Goal: Transaction & Acquisition: Book appointment/travel/reservation

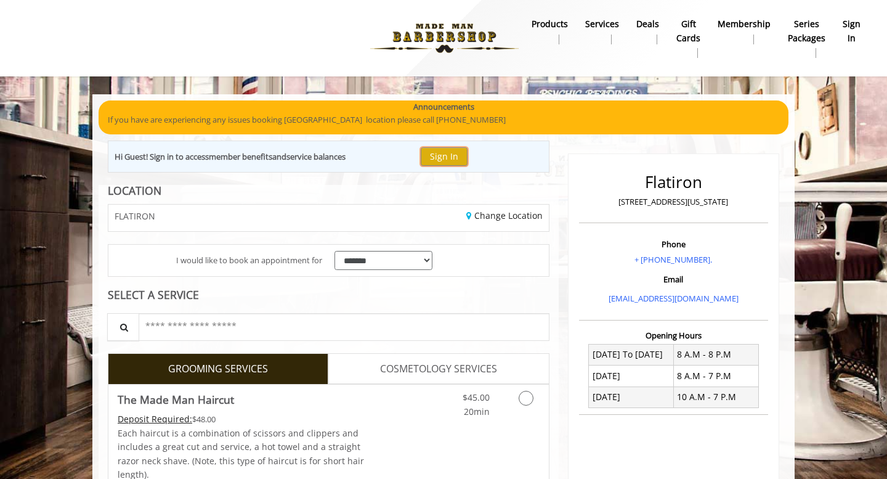
drag, startPoint x: 453, startPoint y: 155, endPoint x: 388, endPoint y: 187, distance: 73.3
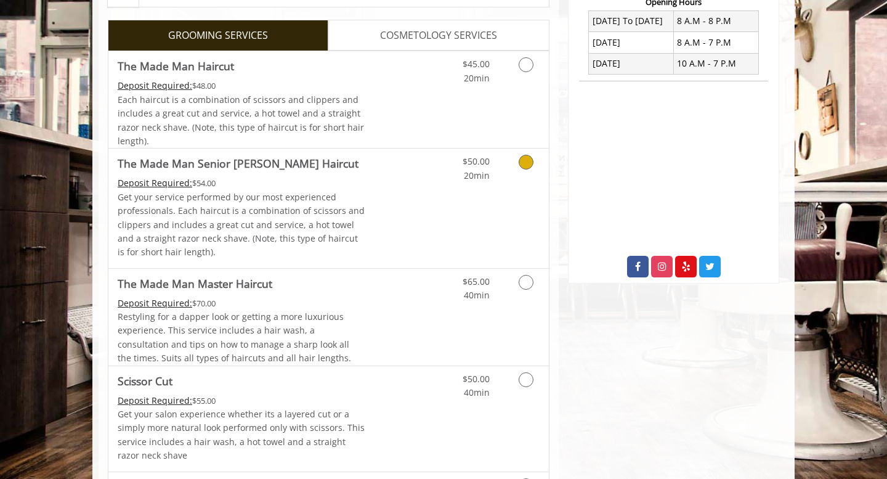
scroll to position [328, 0]
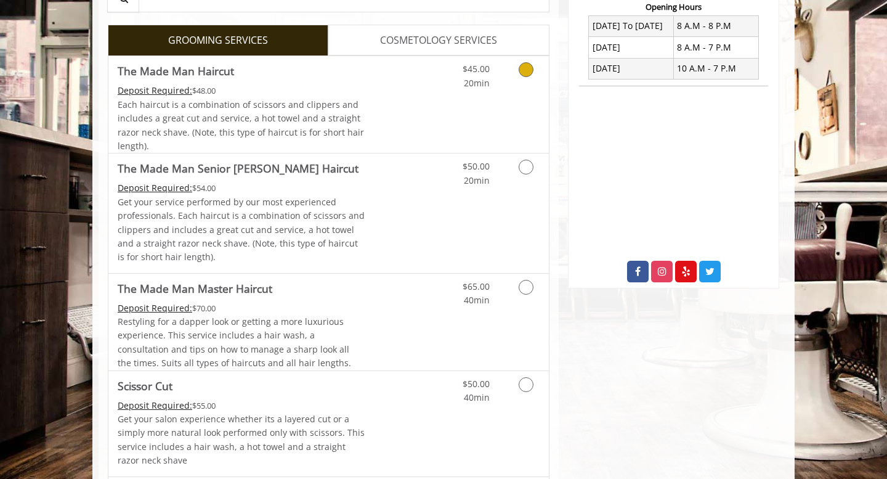
click at [527, 70] on icon "Grooming services" at bounding box center [526, 69] width 15 height 15
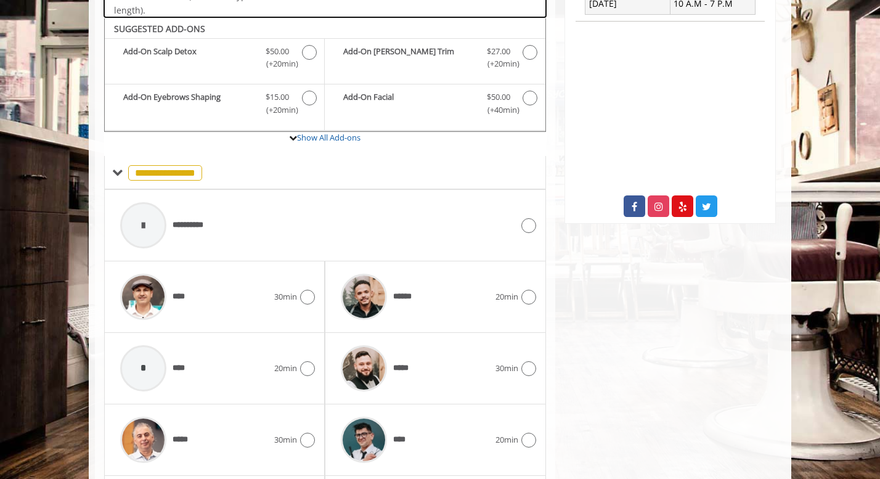
scroll to position [395, 0]
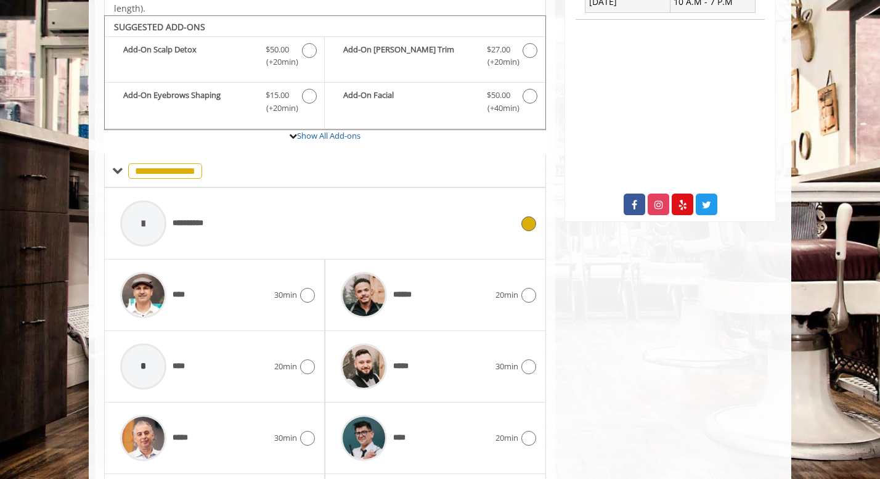
click at [183, 219] on span "**********" at bounding box center [194, 223] width 42 height 13
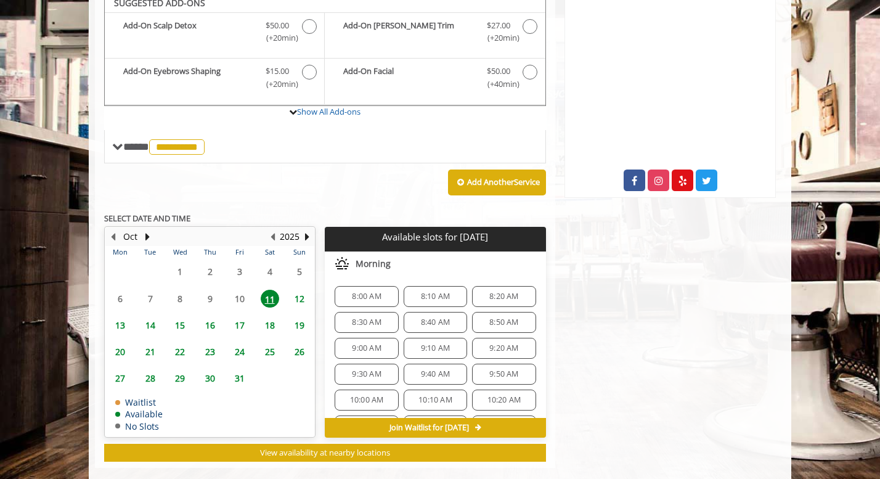
scroll to position [411, 0]
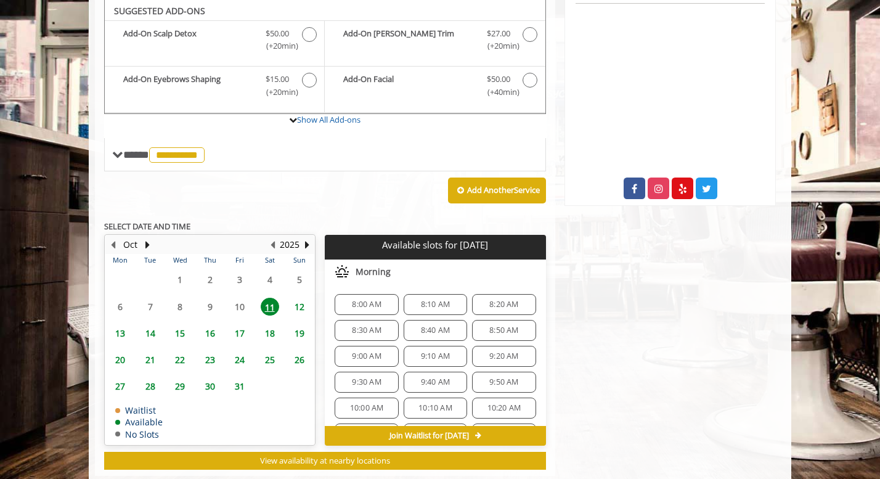
click at [153, 331] on span "14" at bounding box center [150, 333] width 18 height 18
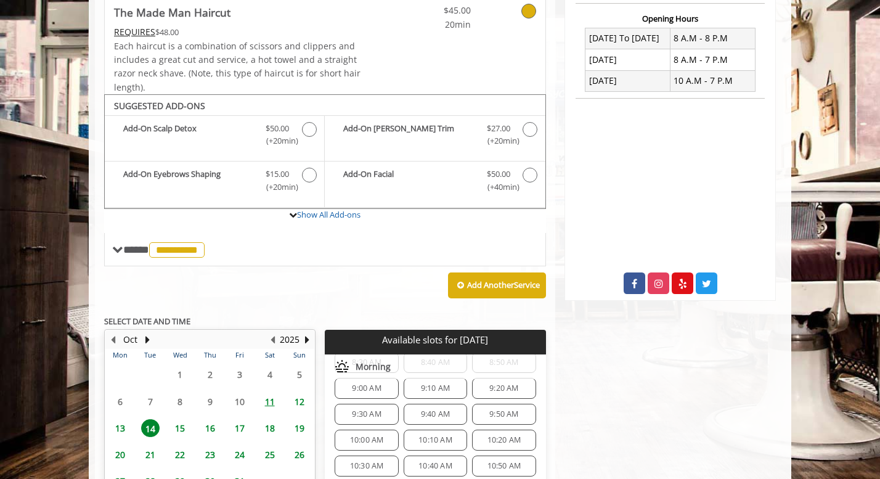
scroll to position [301, 0]
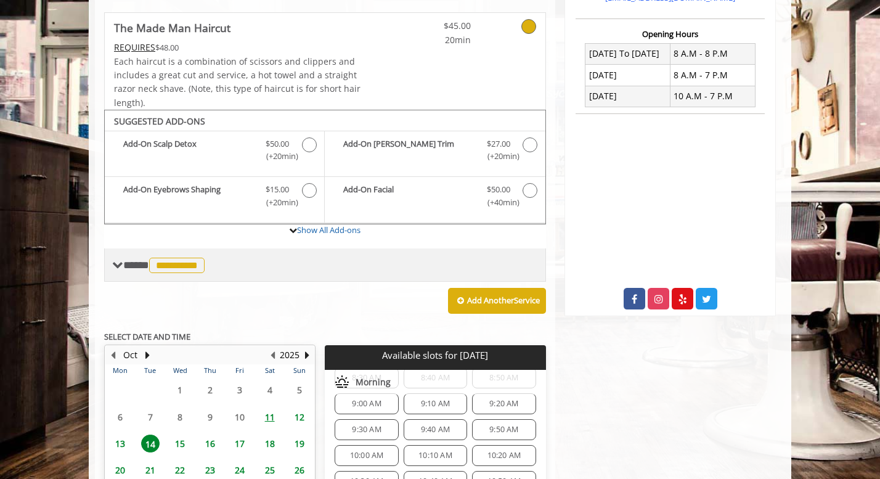
click at [184, 263] on span "**********" at bounding box center [176, 265] width 55 height 15
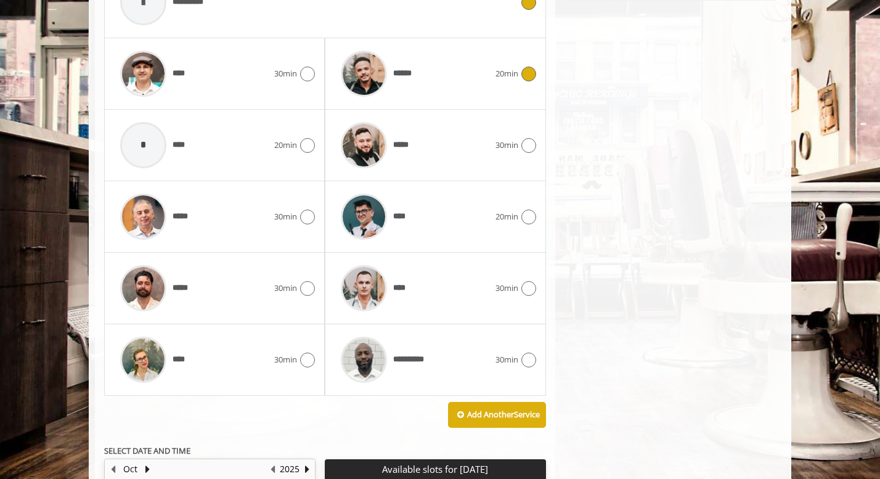
scroll to position [774, 0]
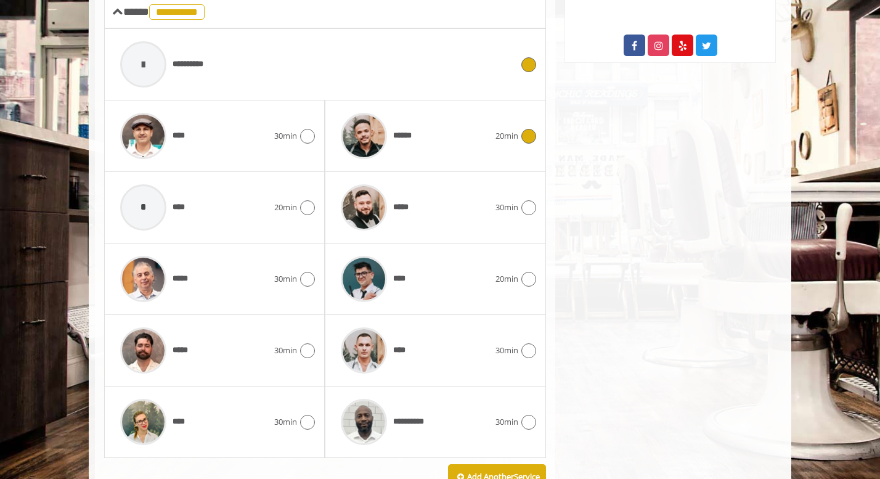
click at [530, 132] on icon at bounding box center [528, 136] width 15 height 15
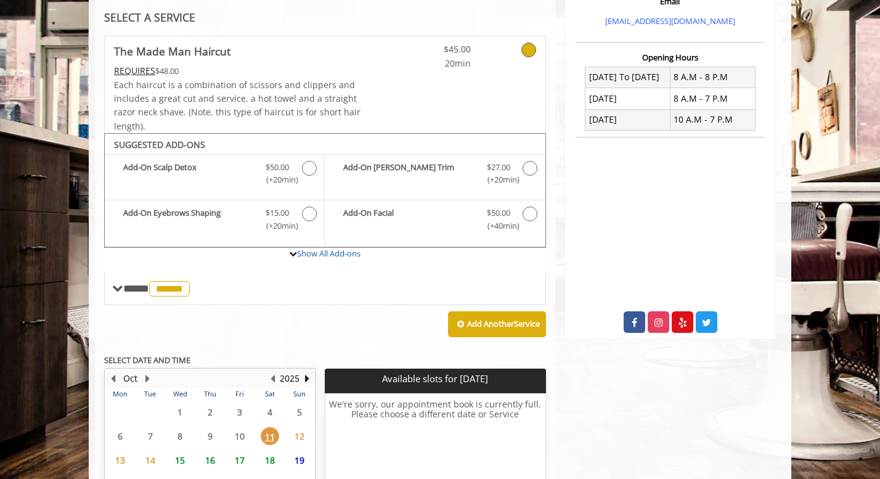
scroll to position [278, 0]
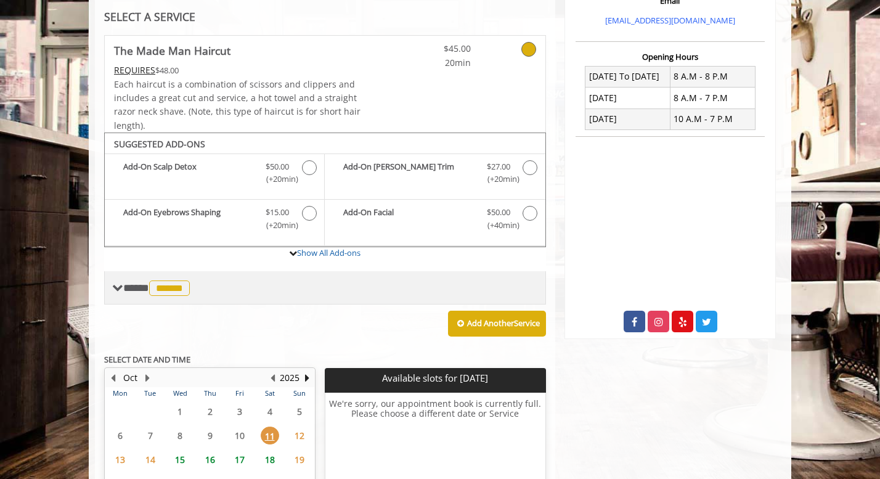
click at [174, 285] on span "******" at bounding box center [169, 287] width 41 height 15
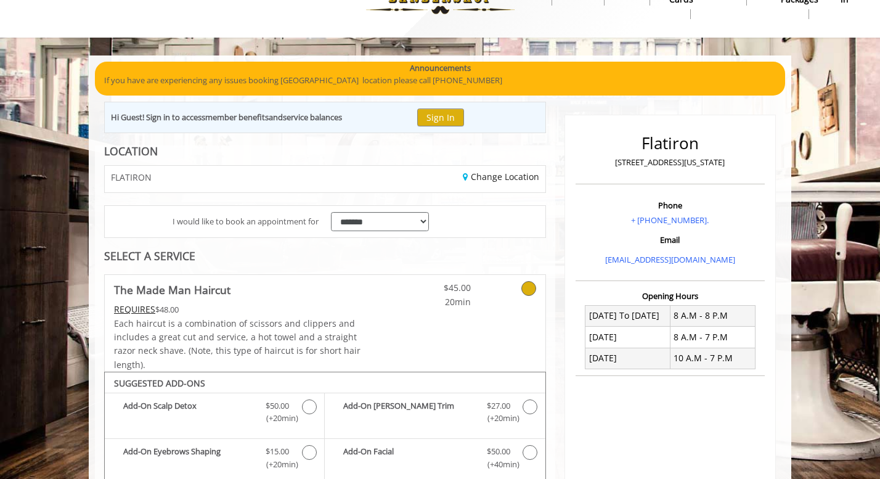
scroll to position [155, 0]
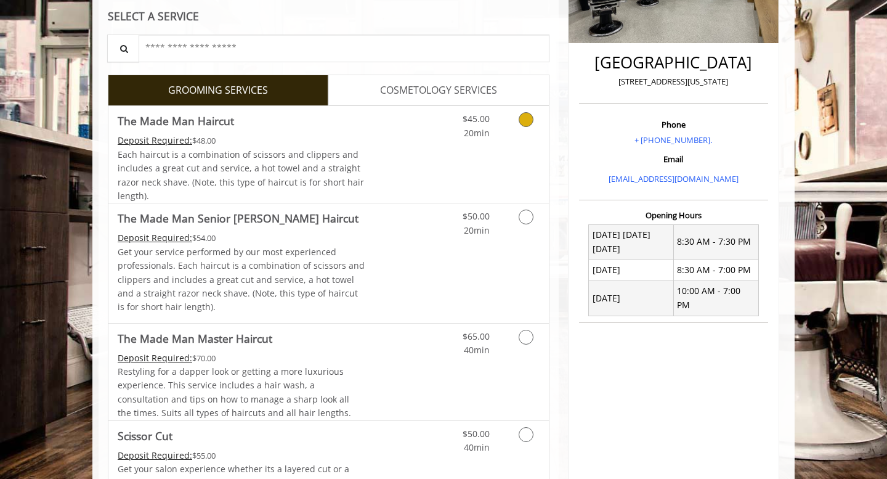
scroll to position [285, 0]
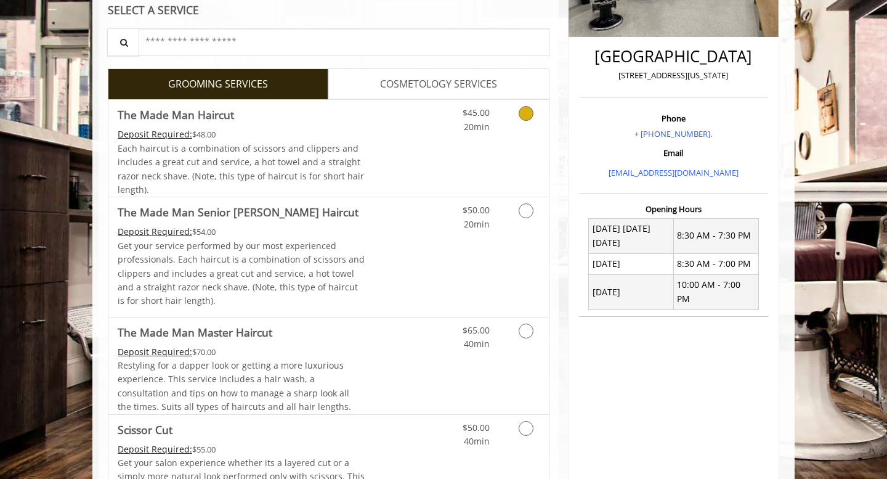
click at [529, 114] on icon "Grooming services" at bounding box center [526, 113] width 15 height 15
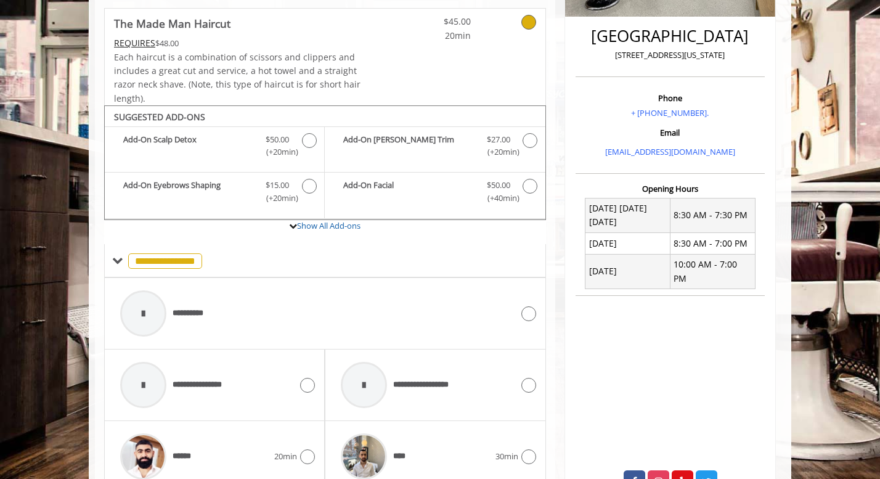
scroll to position [314, 0]
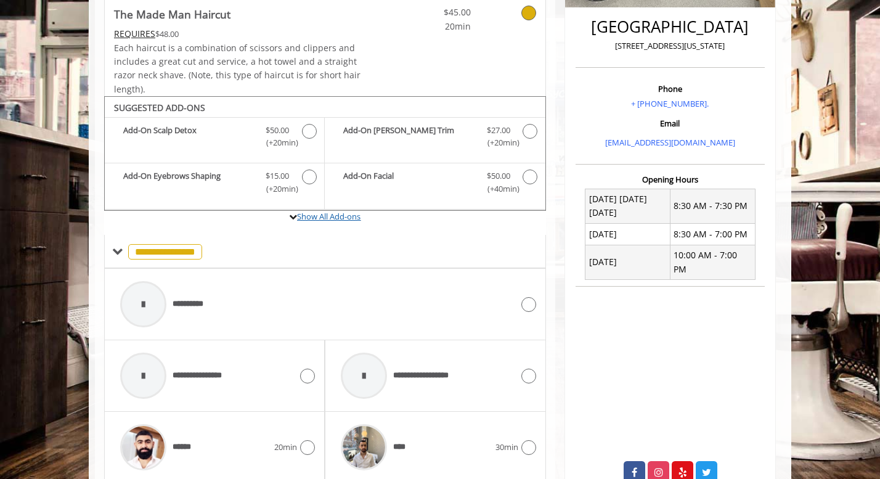
click at [331, 218] on link "Show All Add-ons" at bounding box center [328, 216] width 63 height 11
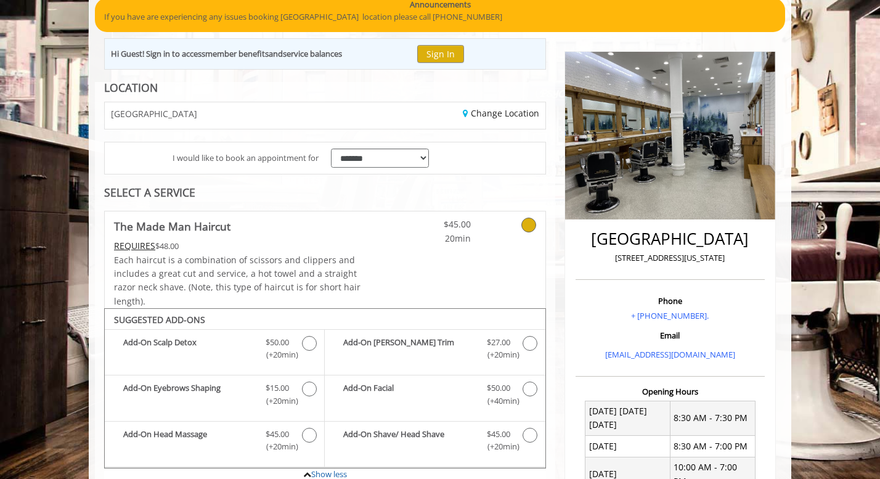
click at [528, 223] on icon at bounding box center [528, 224] width 15 height 15
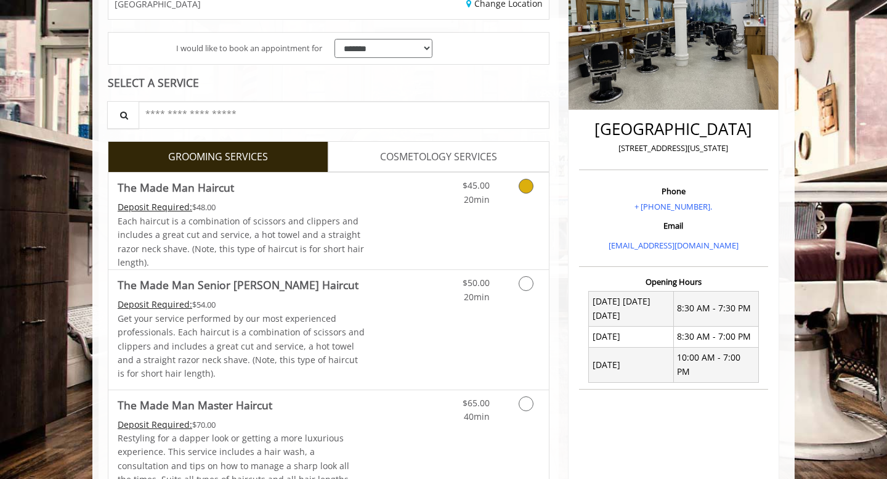
scroll to position [349, 0]
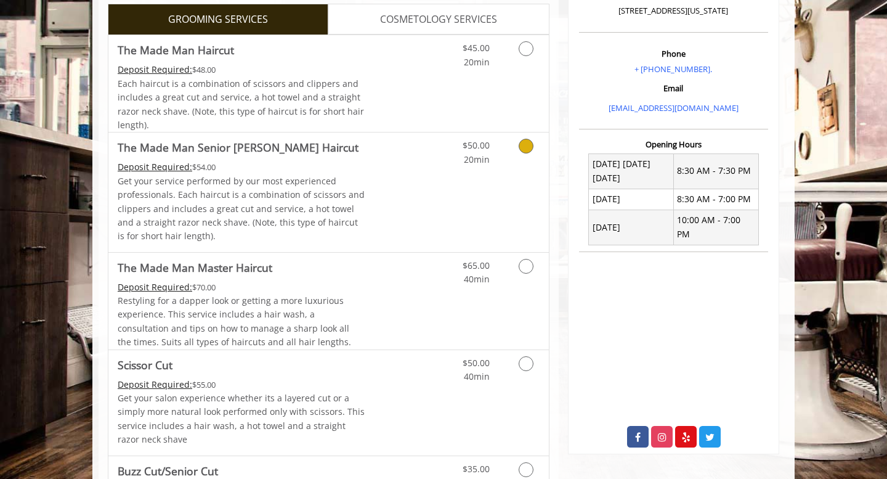
click at [527, 149] on icon "Grooming services" at bounding box center [526, 146] width 15 height 15
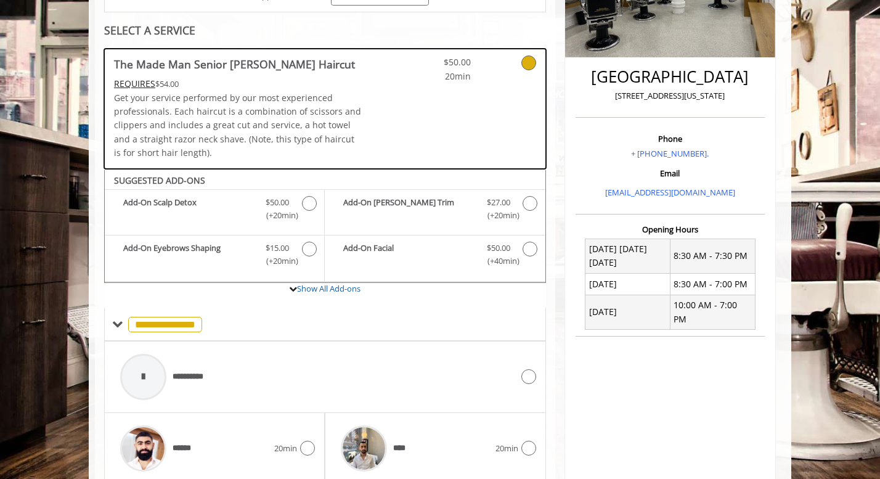
scroll to position [260, 0]
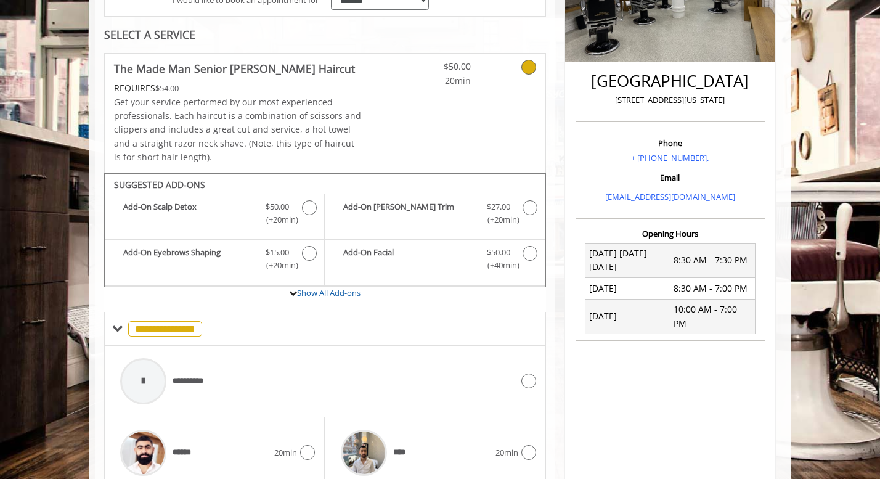
click at [525, 67] on icon at bounding box center [528, 67] width 15 height 15
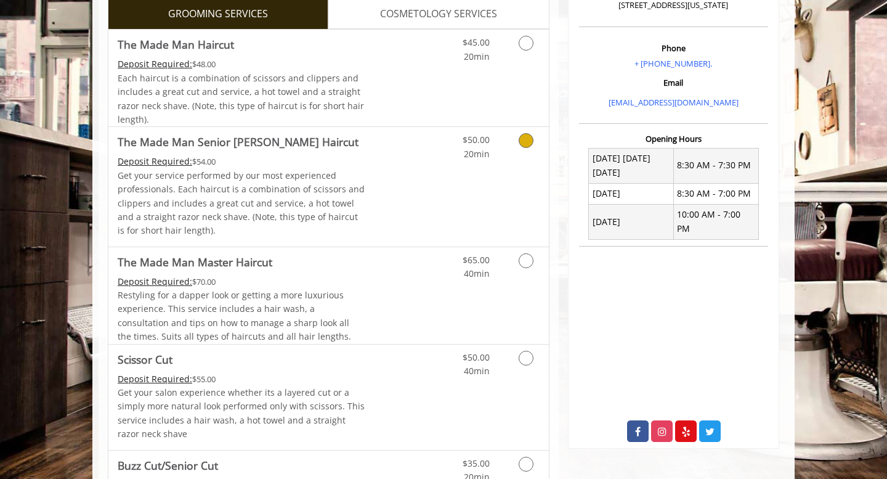
scroll to position [370, 0]
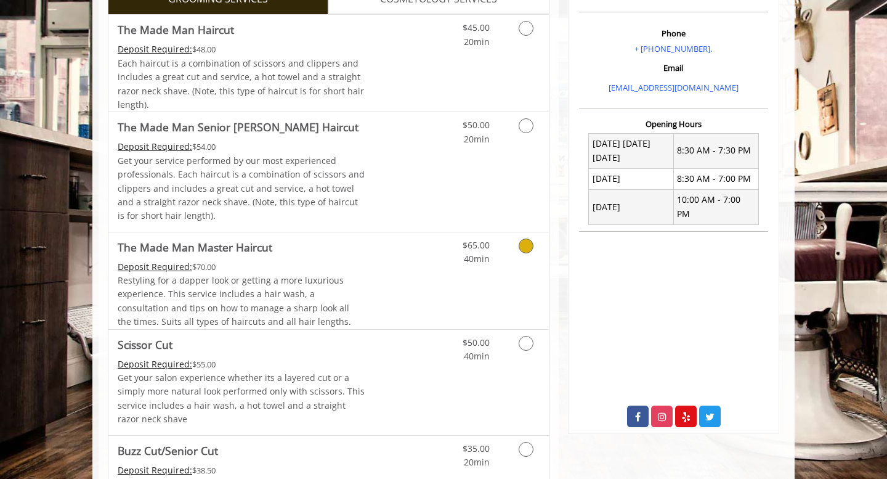
click at [524, 248] on icon "Grooming services" at bounding box center [526, 245] width 15 height 15
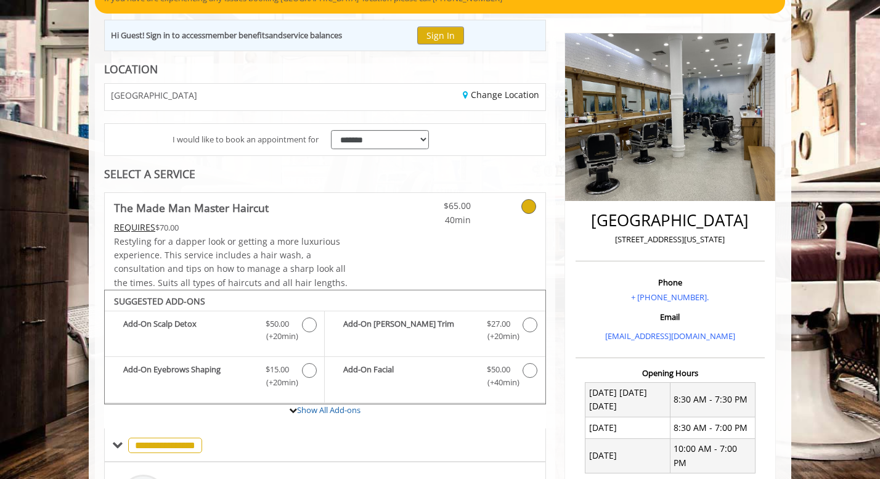
scroll to position [0, 0]
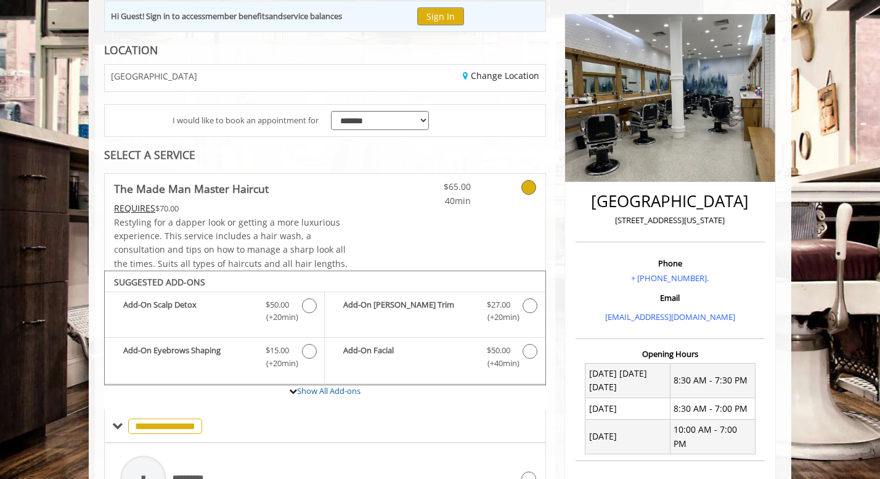
click at [527, 189] on icon at bounding box center [528, 187] width 15 height 15
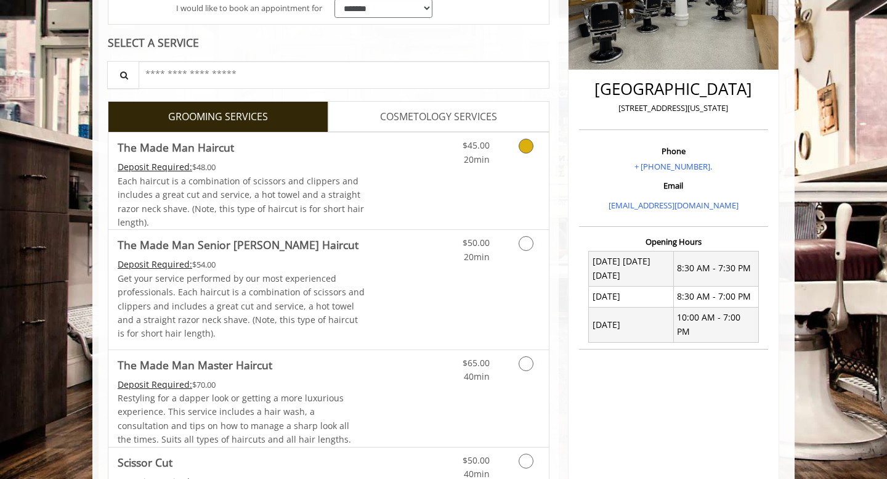
scroll to position [254, 0]
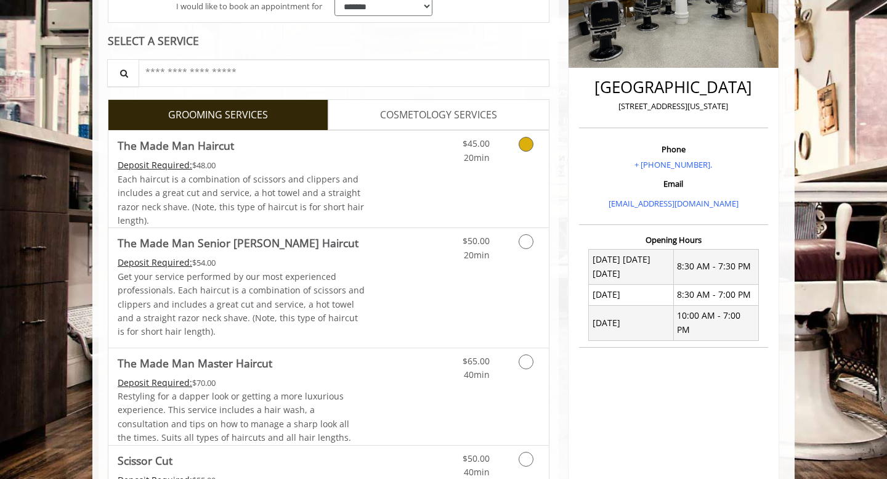
click at [528, 143] on icon "Grooming services" at bounding box center [526, 144] width 15 height 15
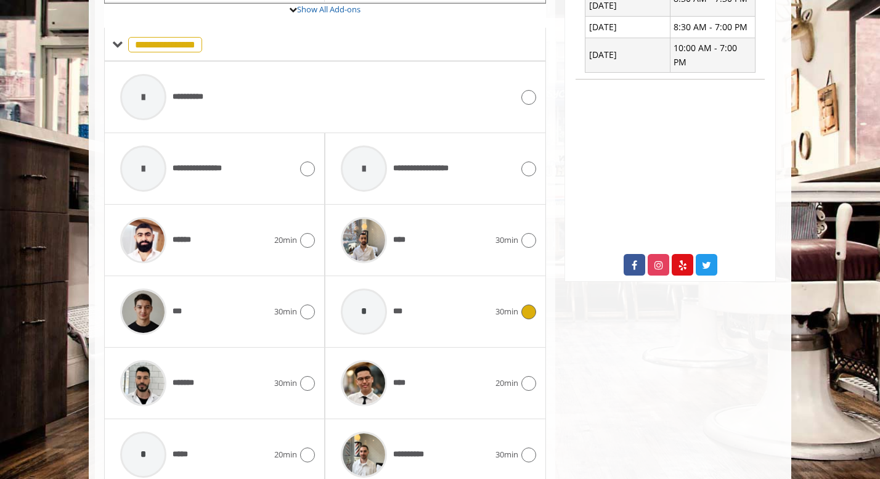
scroll to position [647, 0]
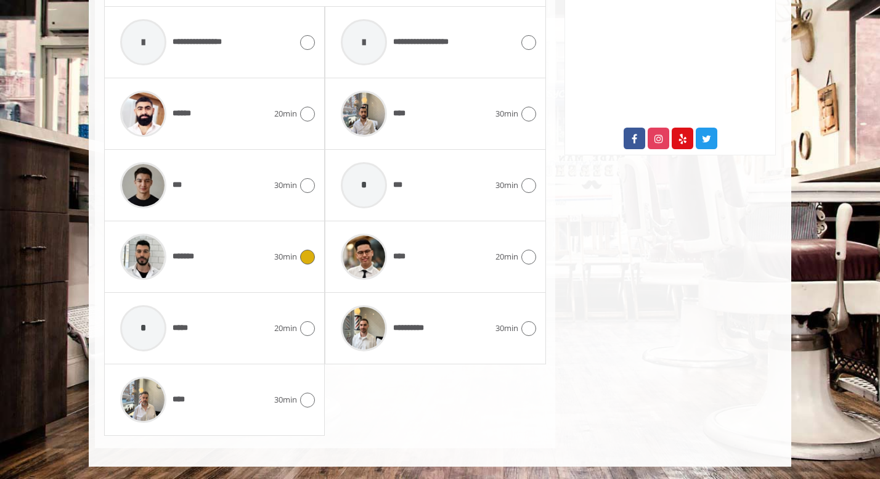
click at [312, 259] on icon at bounding box center [307, 257] width 15 height 15
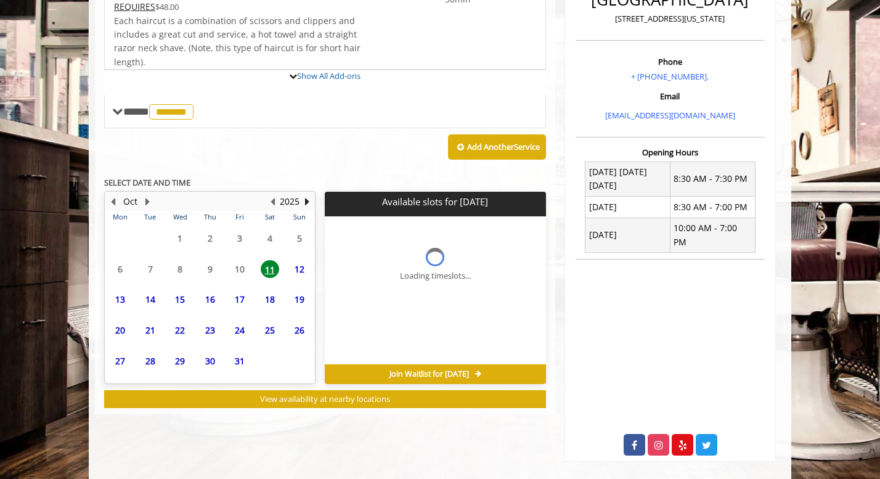
scroll to position [420, 0]
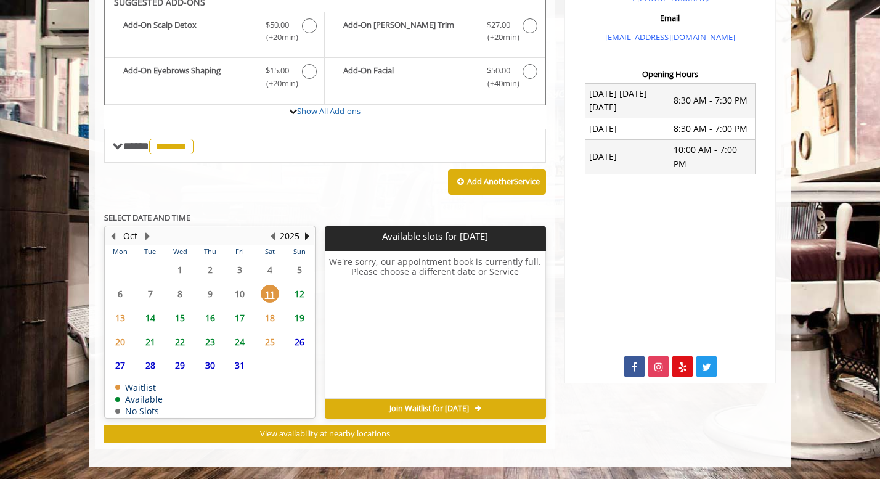
click at [150, 317] on span "14" at bounding box center [150, 318] width 18 height 18
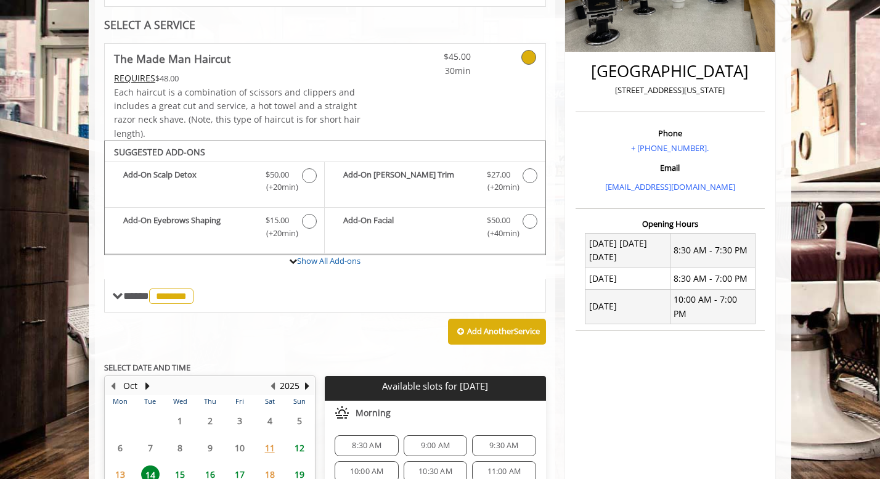
scroll to position [269, 0]
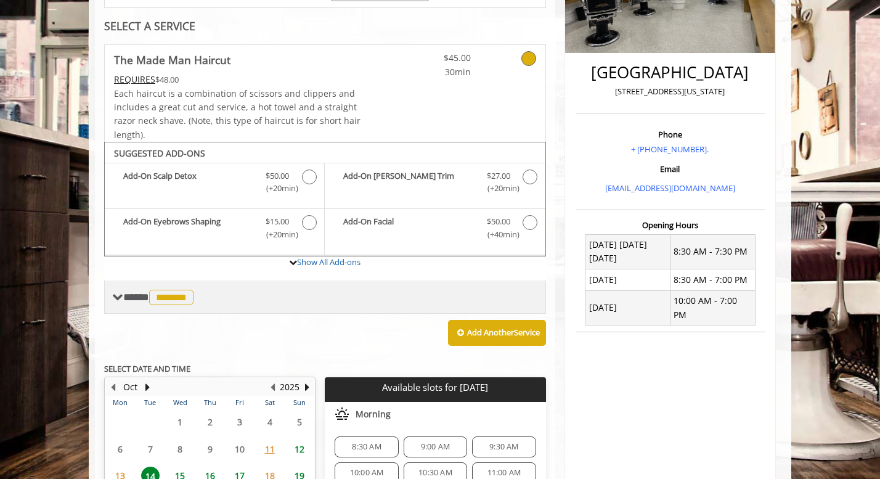
click at [193, 296] on span "*******" at bounding box center [171, 297] width 44 height 15
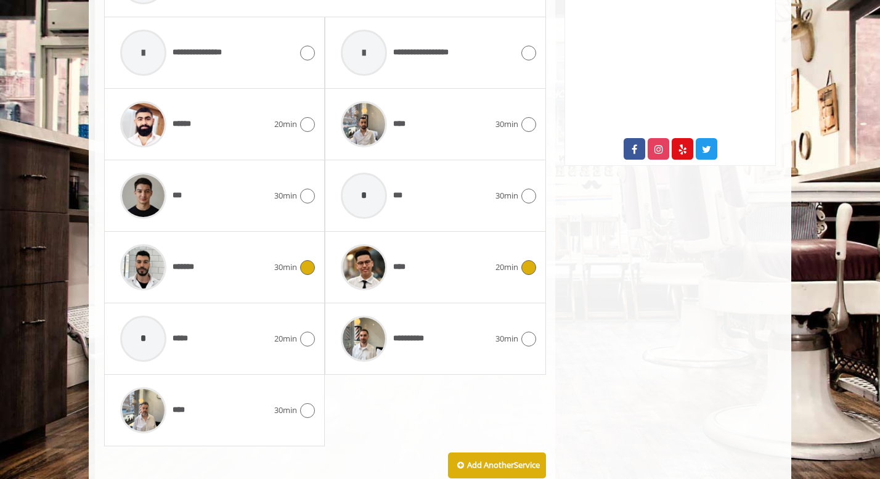
scroll to position [639, 0]
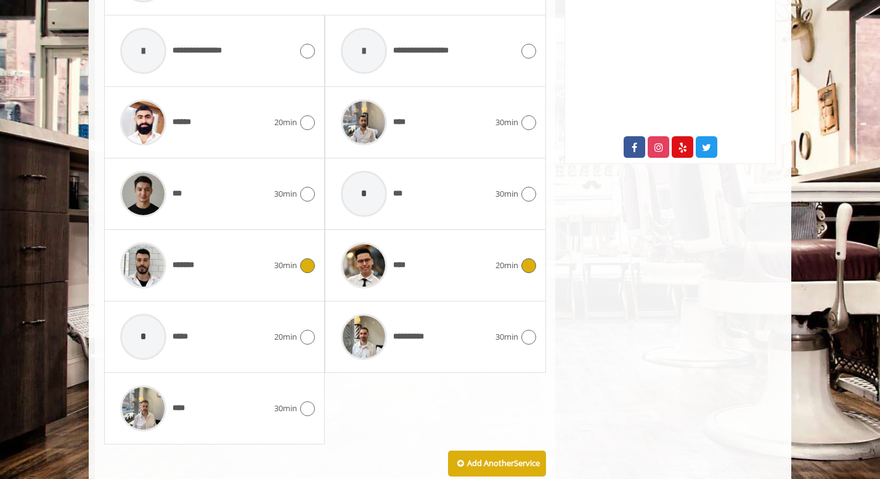
click at [528, 267] on icon at bounding box center [528, 265] width 15 height 15
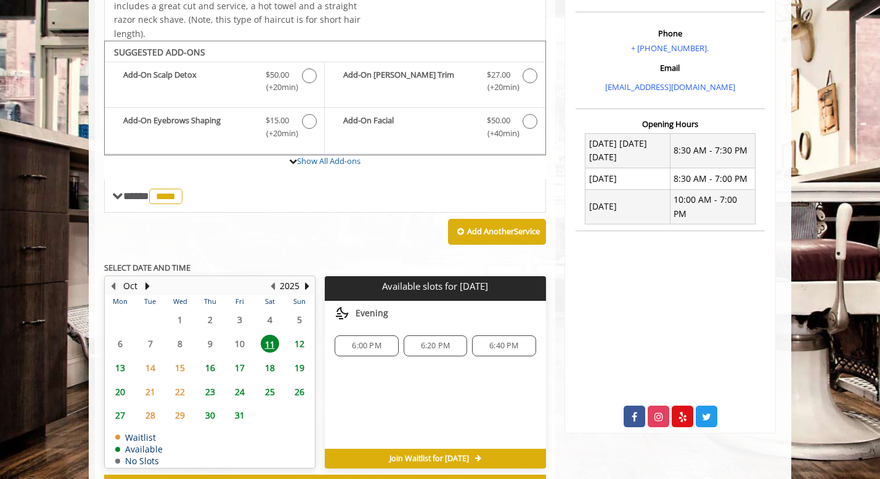
scroll to position [370, 0]
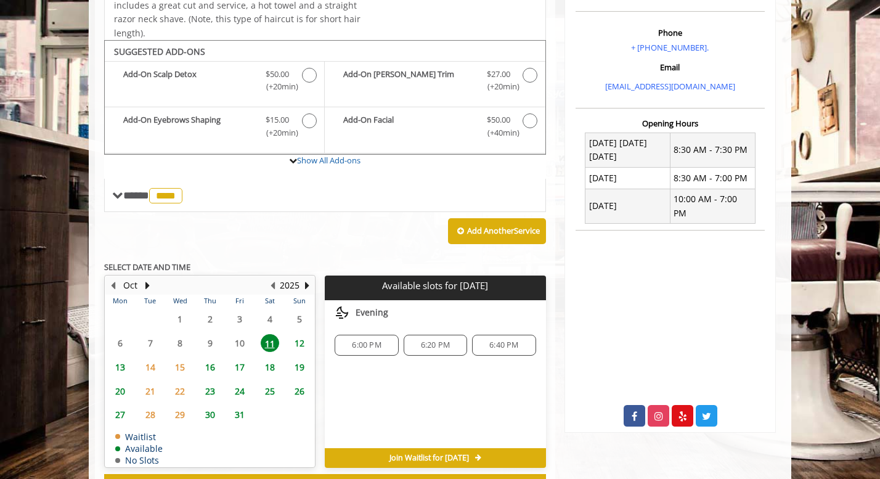
click at [152, 364] on span "14" at bounding box center [150, 367] width 18 height 18
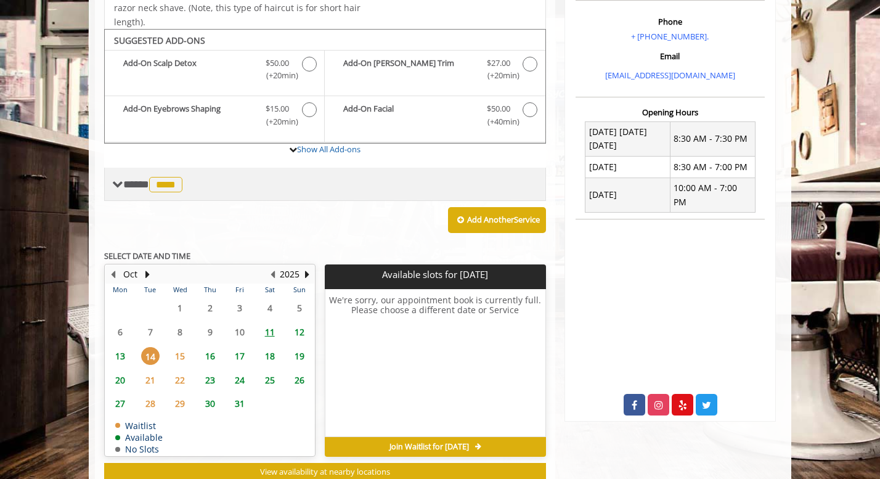
scroll to position [405, 0]
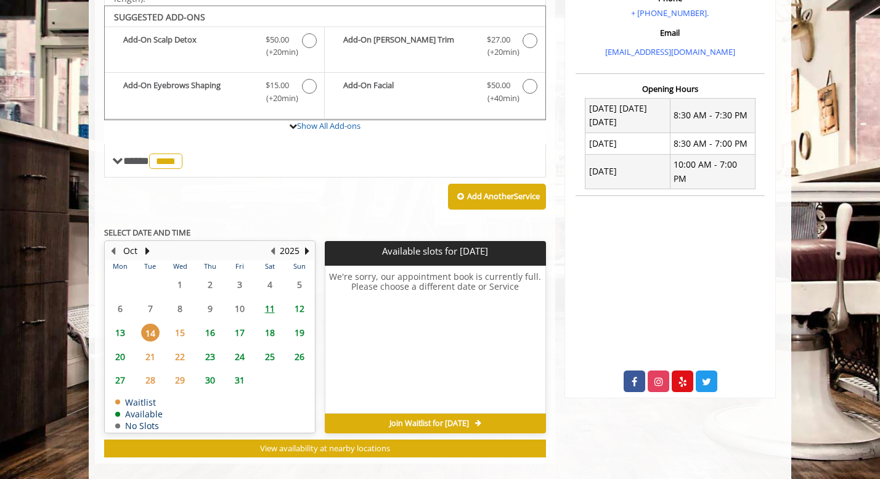
click at [184, 335] on span "15" at bounding box center [180, 332] width 18 height 18
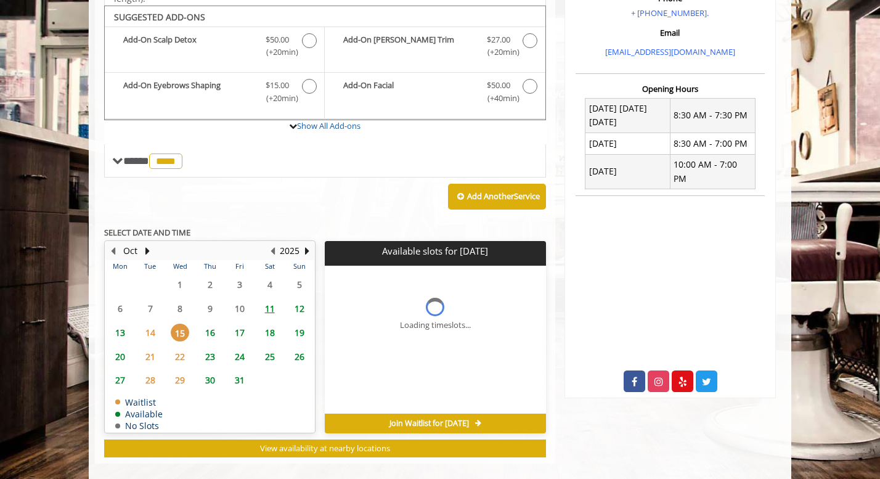
scroll to position [420, 0]
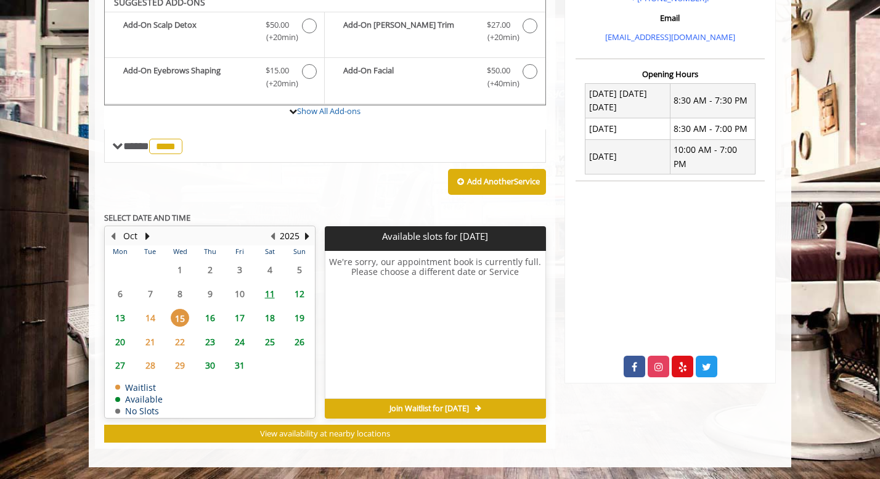
click at [208, 319] on span "16" at bounding box center [210, 318] width 18 height 18
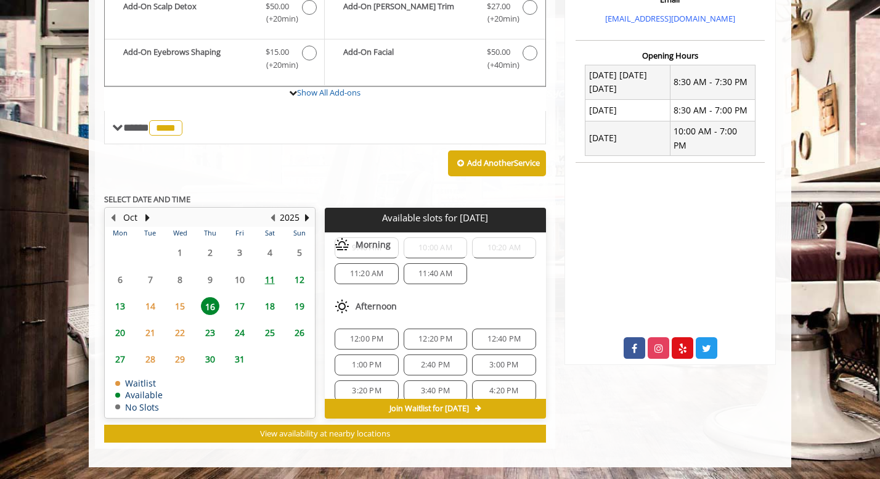
scroll to position [57, 0]
click at [369, 277] on div "11:20 AM" at bounding box center [366, 271] width 63 height 21
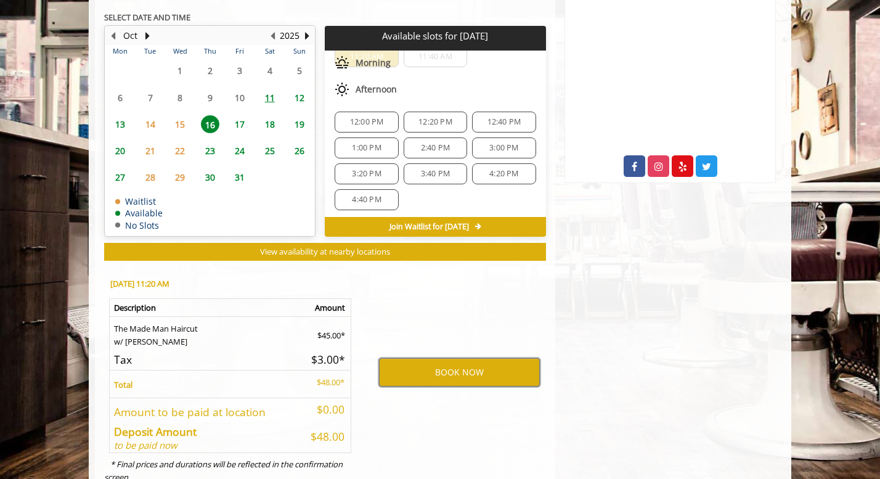
scroll to position [95, 0]
click at [243, 124] on span "17" at bounding box center [239, 124] width 18 height 18
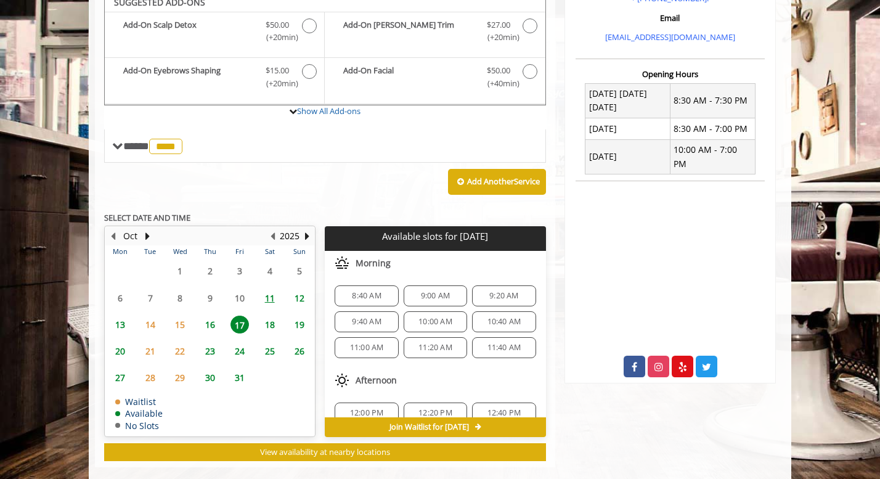
scroll to position [438, 0]
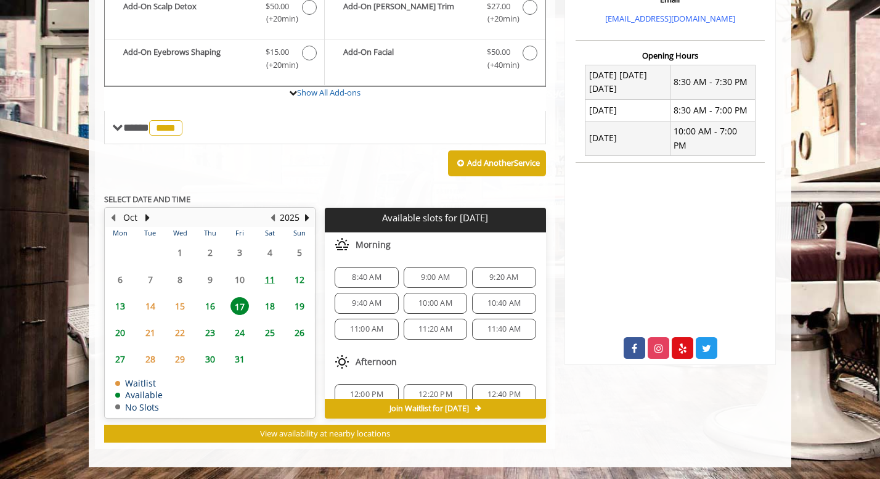
click at [210, 308] on span "16" at bounding box center [210, 306] width 18 height 18
click at [365, 331] on span "11:20 AM" at bounding box center [367, 329] width 34 height 10
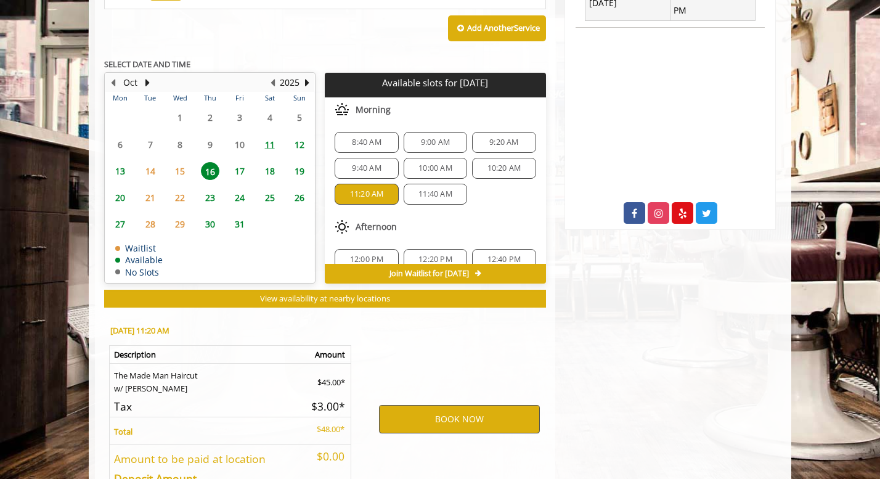
scroll to position [660, 0]
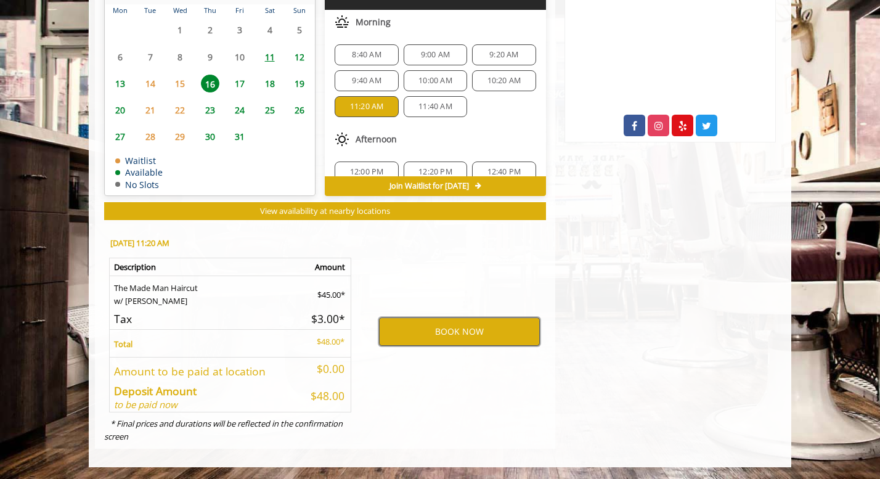
click at [459, 335] on button "BOOK NOW" at bounding box center [459, 331] width 161 height 28
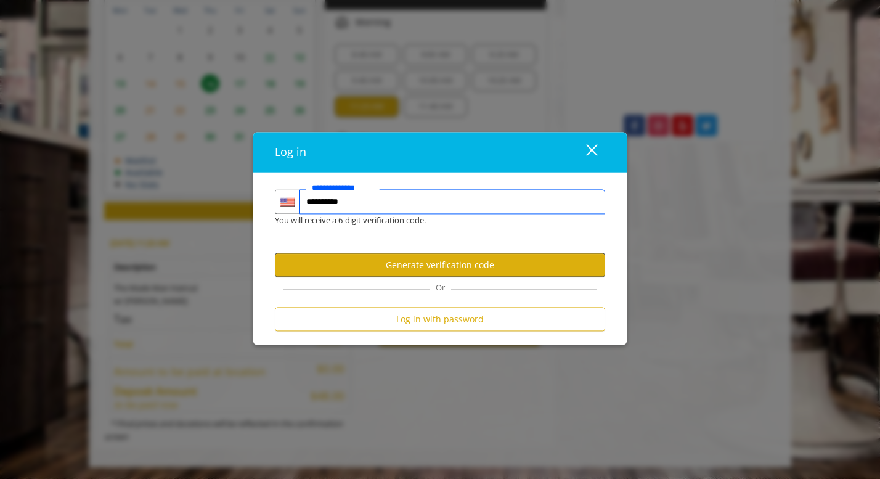
type input "**********"
click at [477, 268] on button "Generate verification code" at bounding box center [440, 265] width 330 height 24
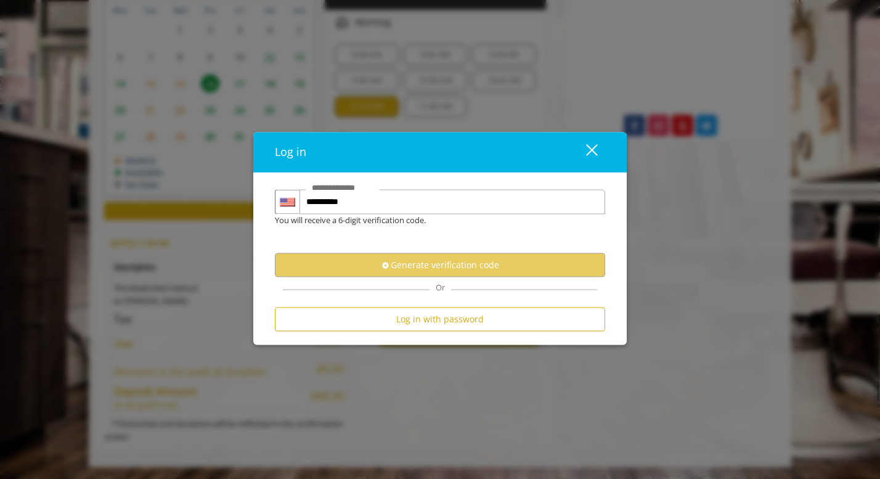
scroll to position [0, 0]
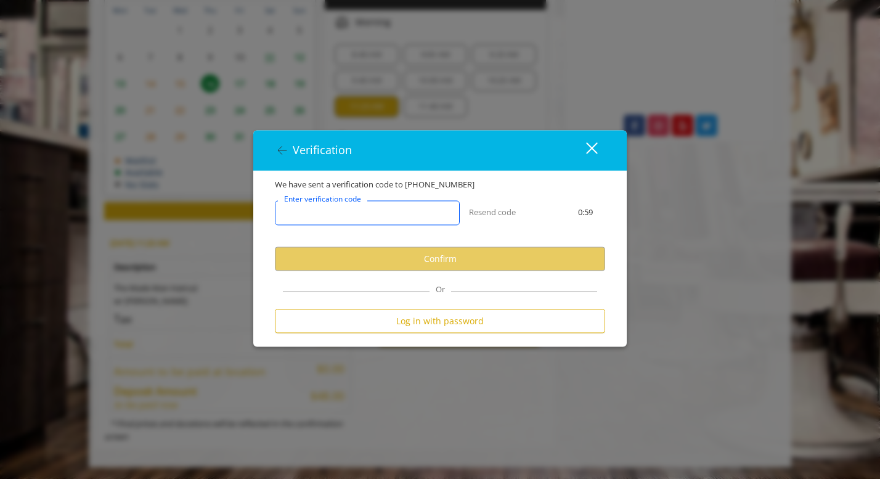
click at [407, 212] on input "Enter verification code" at bounding box center [367, 213] width 185 height 25
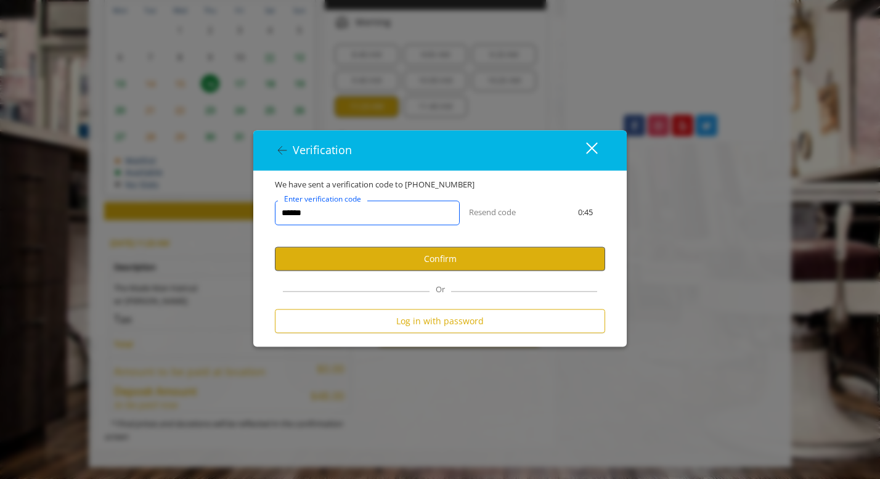
type input "******"
click at [468, 256] on button "Confirm" at bounding box center [440, 259] width 330 height 24
select select "Choose your Gender"
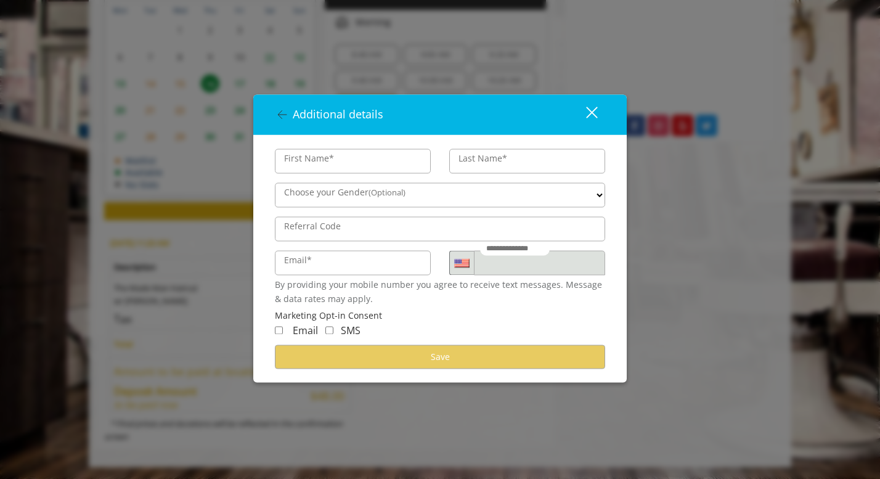
click at [389, 158] on input "First Name*" at bounding box center [353, 161] width 156 height 25
type input "****"
type input "*****"
click at [349, 267] on input "Email*" at bounding box center [353, 263] width 156 height 25
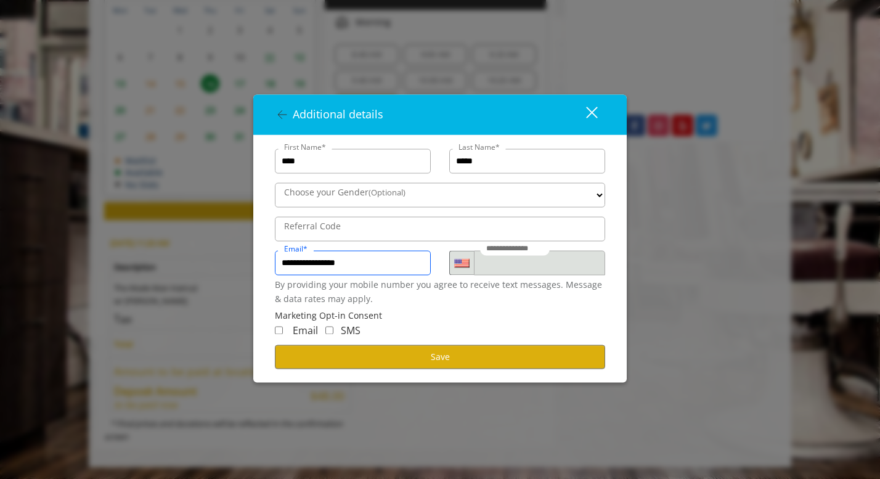
type input "**********"
click at [331, 336] on div "SMS" at bounding box center [339, 331] width 43 height 16
click at [361, 361] on button "Save" at bounding box center [440, 357] width 330 height 24
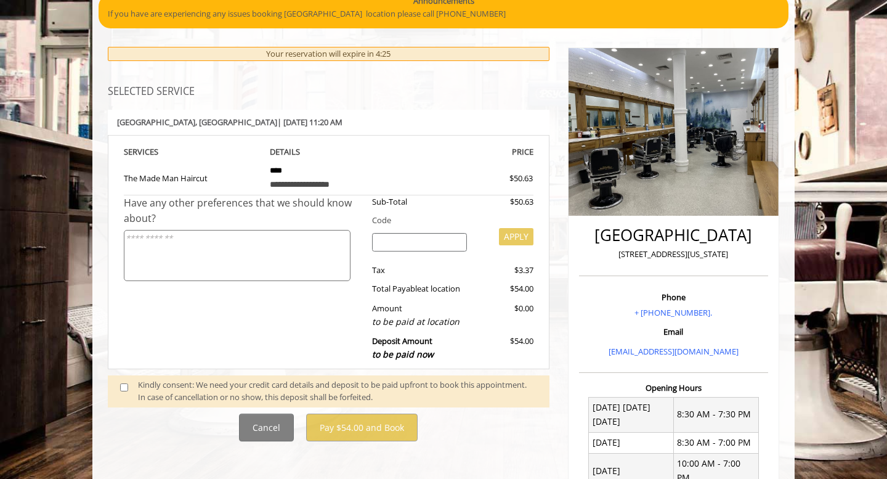
scroll to position [104, 0]
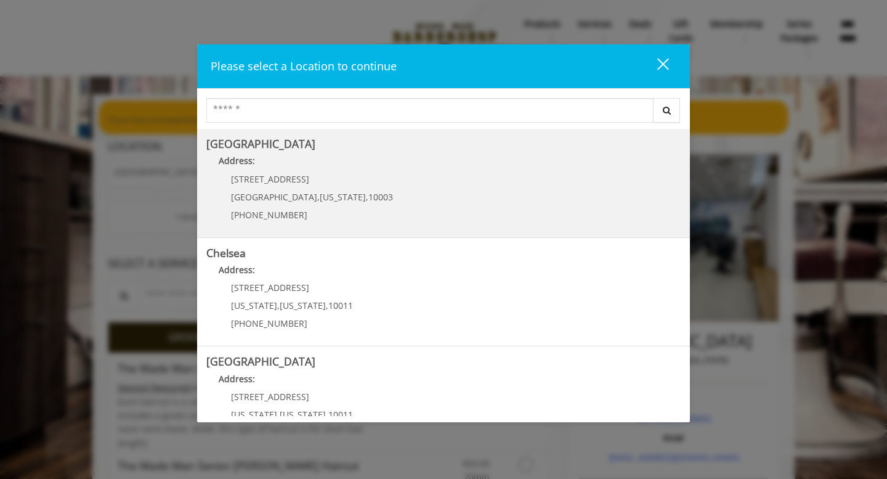
click at [331, 180] on p "[STREET_ADDRESS]" at bounding box center [312, 178] width 162 height 9
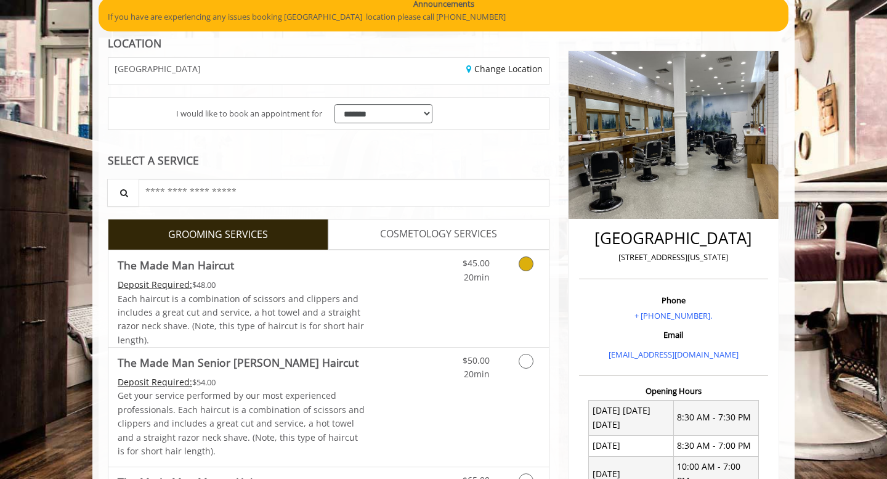
click at [524, 265] on icon "Grooming services" at bounding box center [526, 263] width 15 height 15
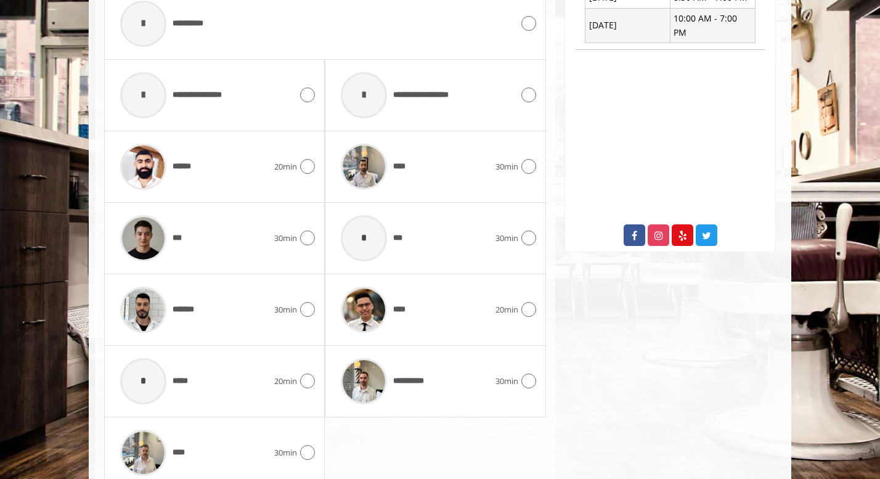
scroll to position [555, 0]
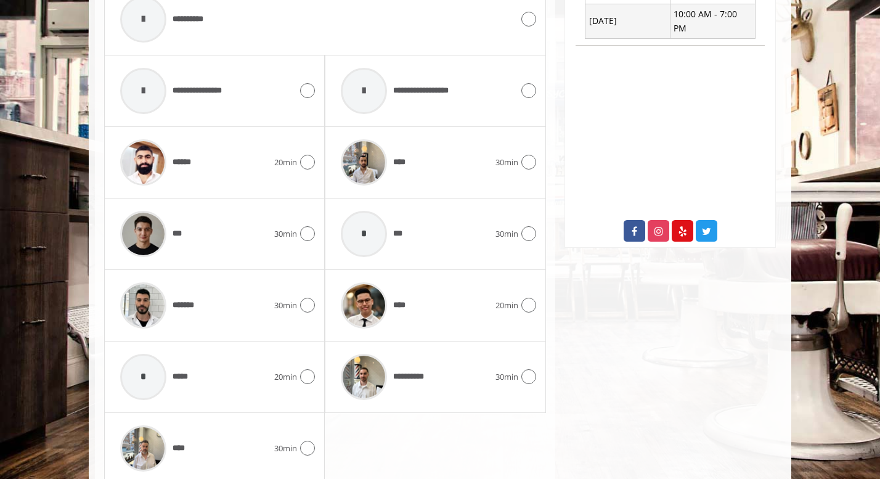
click at [537, 310] on div "**** 20min" at bounding box center [435, 305] width 221 height 71
click at [528, 311] on icon at bounding box center [528, 305] width 15 height 15
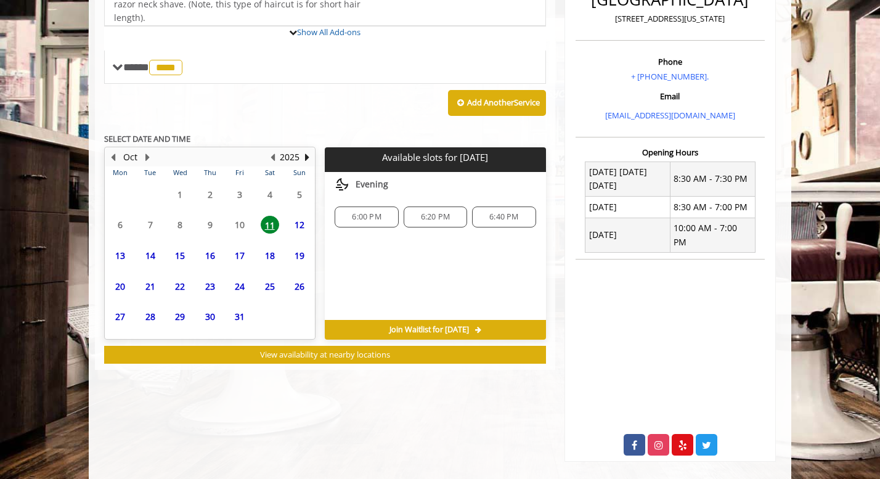
scroll to position [376, 0]
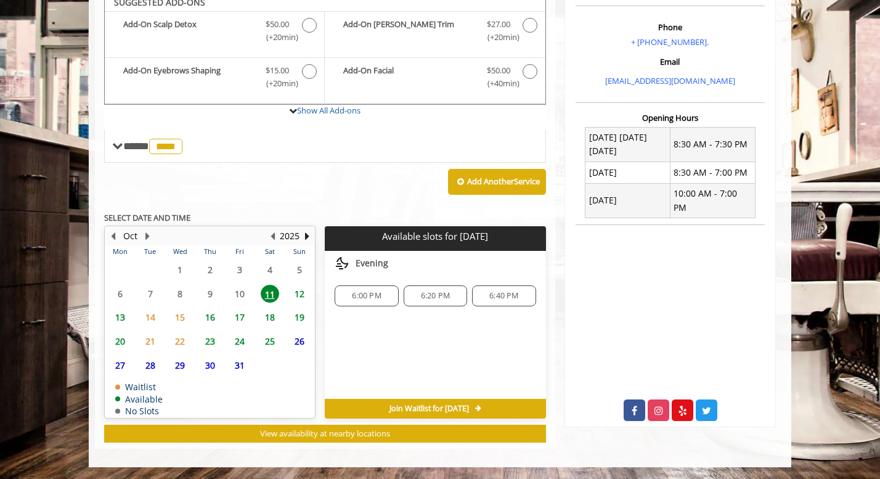
click at [212, 320] on span "16" at bounding box center [210, 317] width 18 height 18
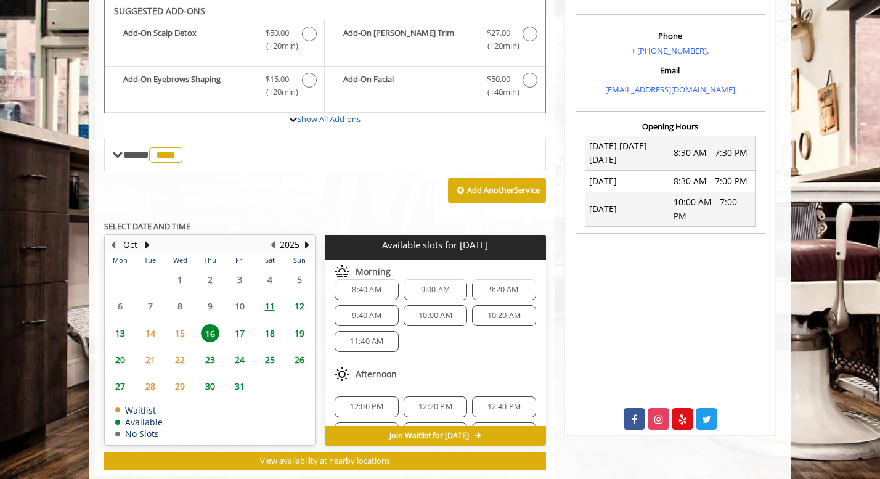
scroll to position [14, 0]
drag, startPoint x: 497, startPoint y: 319, endPoint x: 480, endPoint y: 349, distance: 33.9
click at [480, 349] on div "8:40 AM 9:00 AM 9:20 AM 9:40 AM 10:00 AM 10:20 AM 11:40 AM" at bounding box center [435, 316] width 221 height 92
click at [362, 348] on div "11:40 AM" at bounding box center [366, 342] width 63 height 21
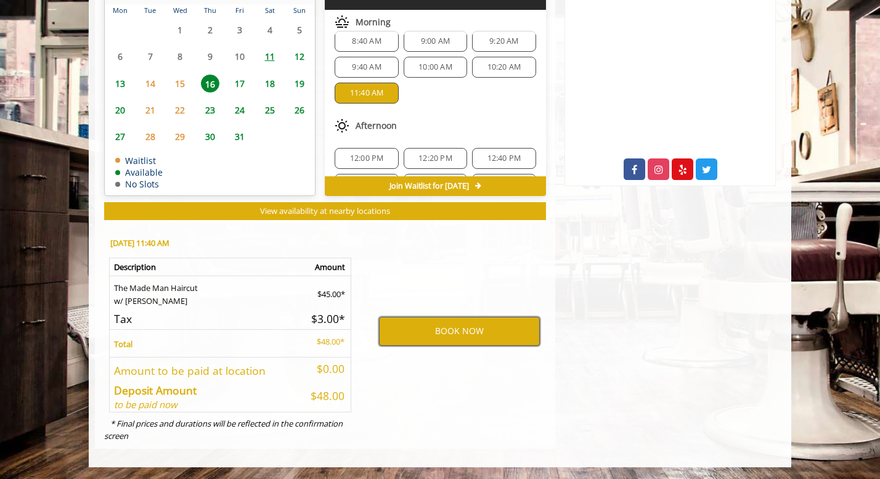
click at [473, 333] on button "BOOK NOW" at bounding box center [459, 331] width 161 height 28
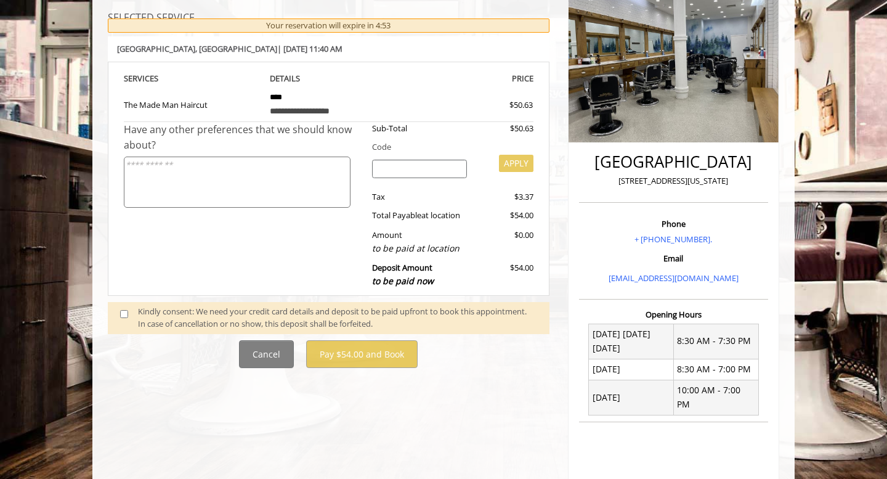
scroll to position [164, 0]
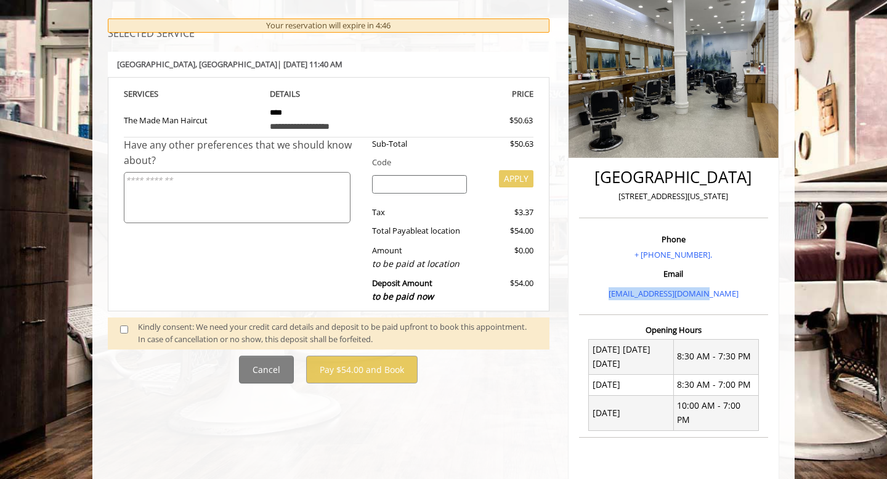
drag, startPoint x: 740, startPoint y: 297, endPoint x: 620, endPoint y: 297, distance: 119.5
click at [620, 297] on p "[EMAIL_ADDRESS][DOMAIN_NAME]" at bounding box center [673, 293] width 183 height 13
copy link "[EMAIL_ADDRESS][DOMAIN_NAME]"
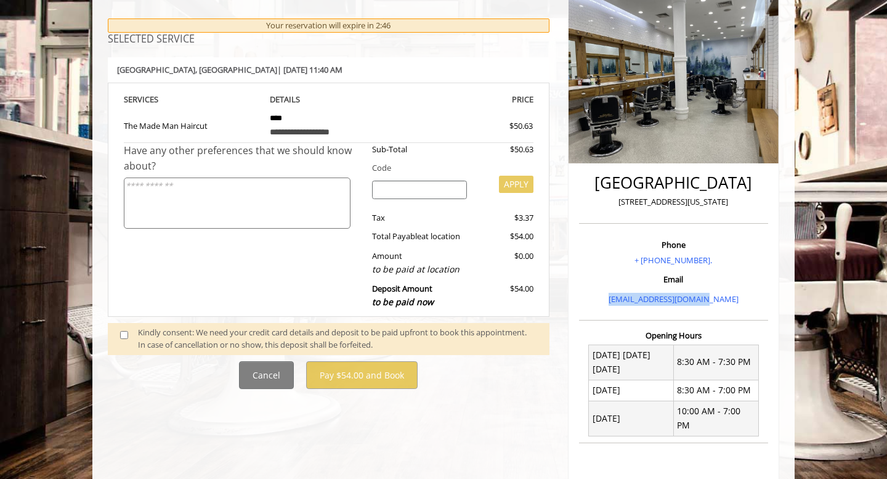
scroll to position [287, 0]
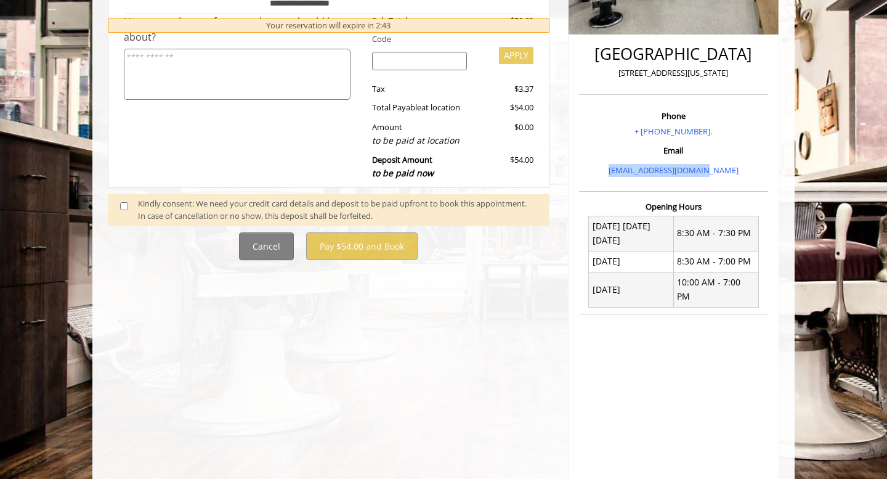
click at [181, 248] on div "Cancel Pay $54.00 and Book" at bounding box center [329, 246] width 460 height 28
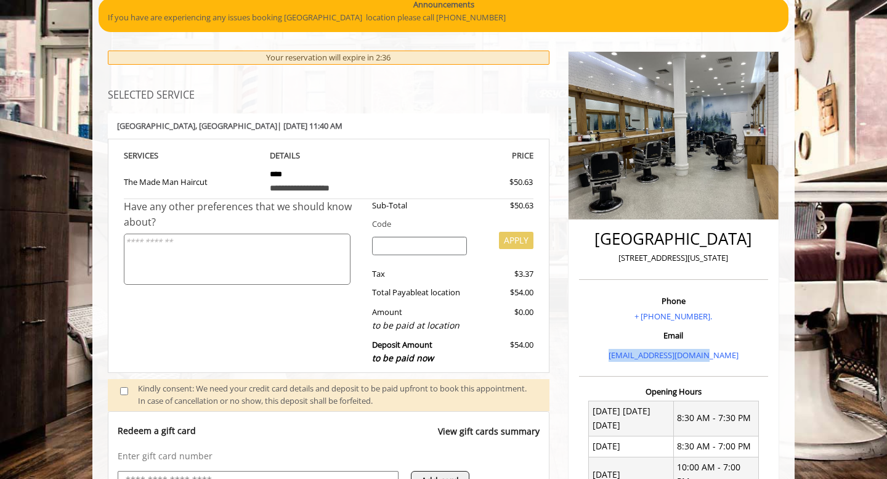
scroll to position [0, 0]
